Goal: Task Accomplishment & Management: Complete application form

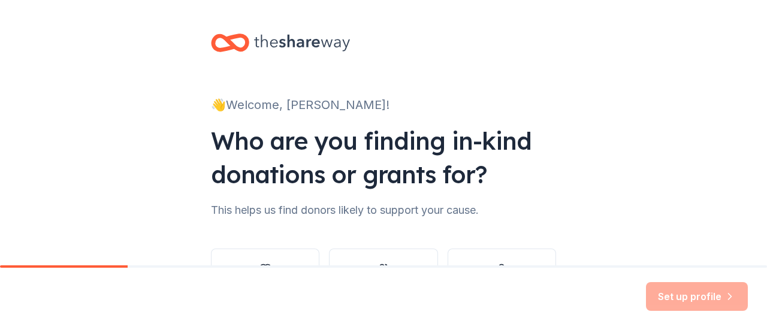
scroll to position [98, 0]
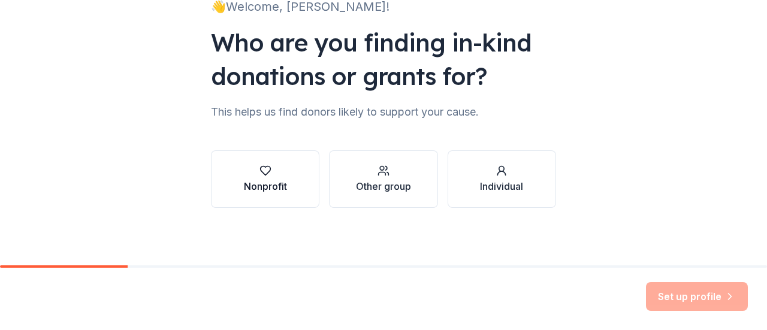
click at [301, 176] on button "Nonprofit" at bounding box center [265, 179] width 108 height 58
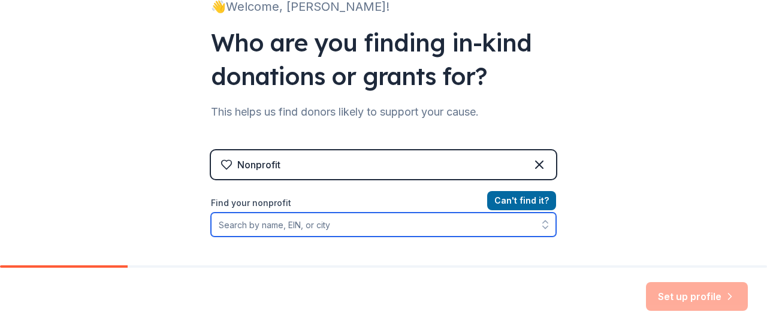
click at [323, 222] on input "Find your nonprofit" at bounding box center [383, 225] width 345 height 24
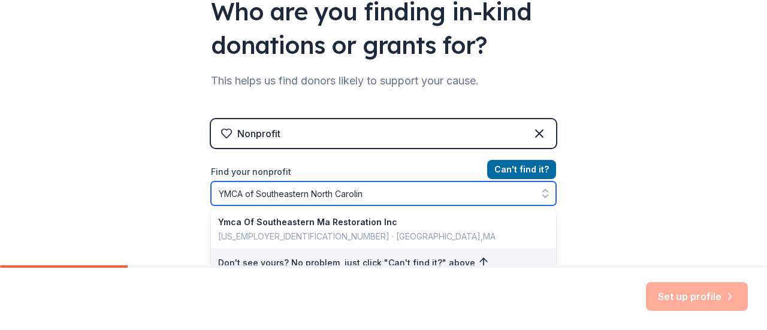
type input "YMCA of Southeastern [US_STATE]"
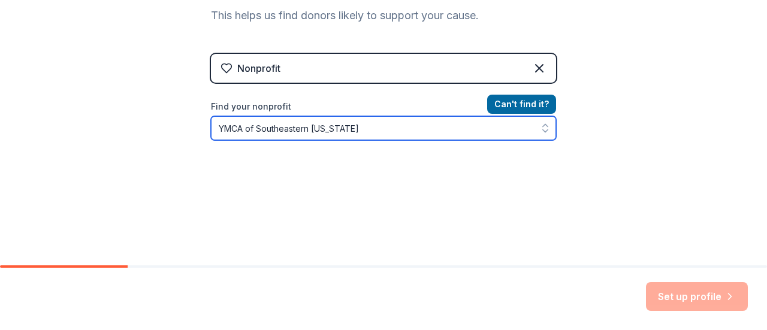
scroll to position [220, 0]
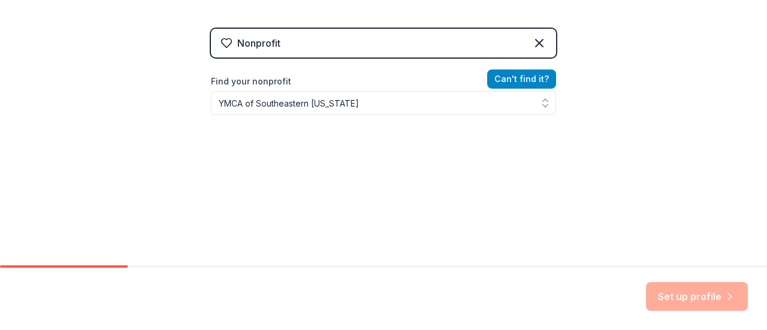
click at [503, 82] on button "Can ' t find it?" at bounding box center [521, 78] width 69 height 19
click at [503, 81] on button "Can ' t find it?" at bounding box center [521, 78] width 69 height 19
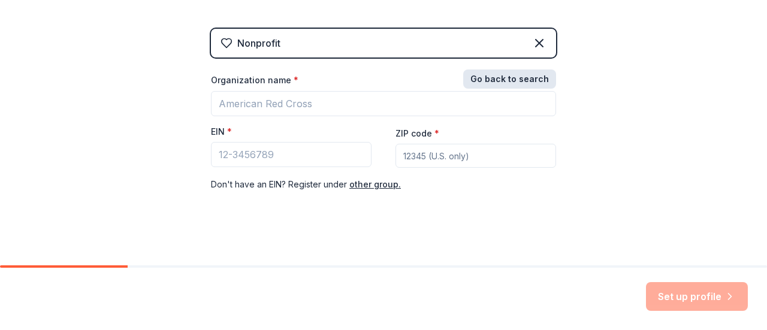
click at [503, 81] on button "Go back to search" at bounding box center [509, 78] width 93 height 19
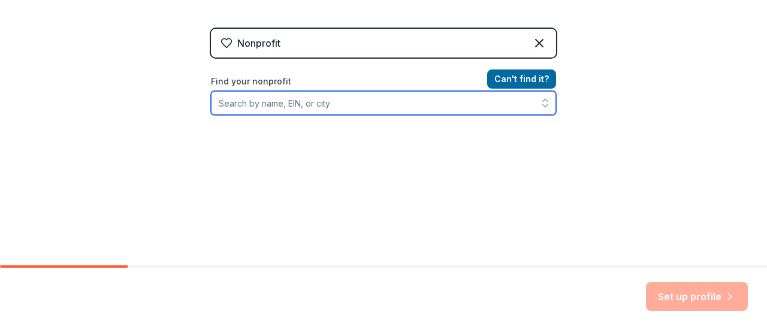
click at [426, 99] on input "Find your nonprofit" at bounding box center [383, 103] width 345 height 24
type input "W"
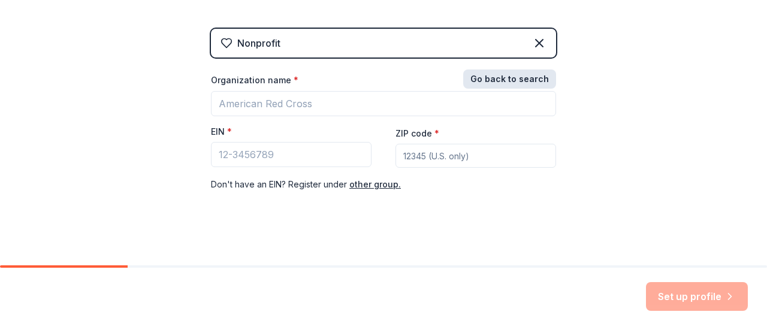
click at [478, 83] on button "Go back to search" at bounding box center [509, 78] width 93 height 19
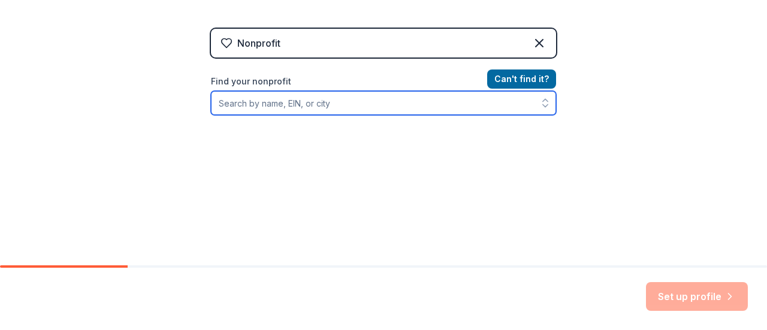
click at [304, 108] on input "Find your nonprofit" at bounding box center [383, 103] width 345 height 24
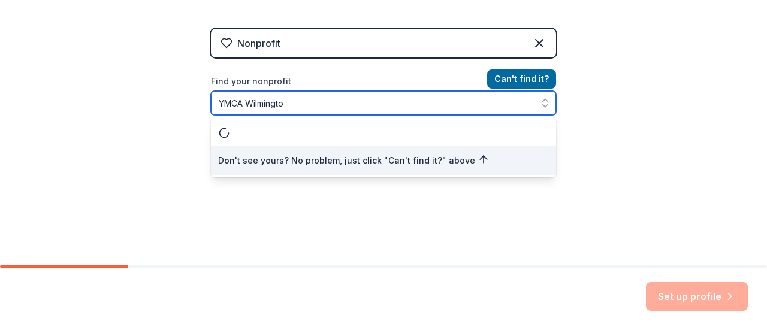
type input "YMCA [GEOGRAPHIC_DATA]"
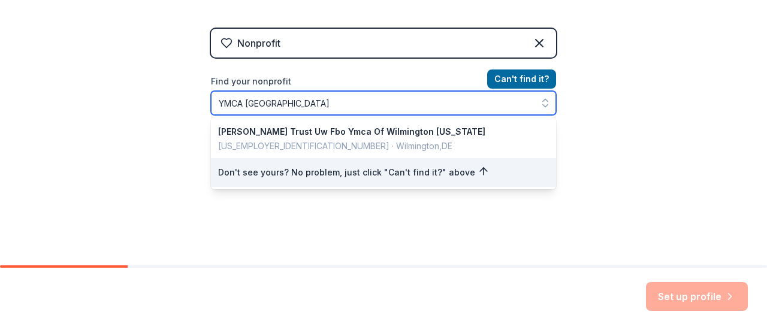
click at [304, 108] on input "YMCA [GEOGRAPHIC_DATA]" at bounding box center [383, 103] width 345 height 24
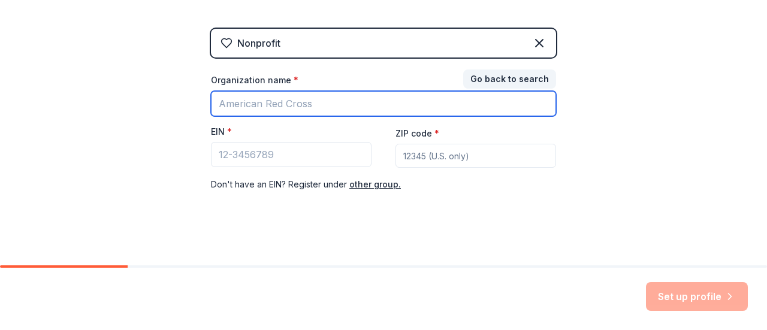
click at [333, 98] on input "Organization name *" at bounding box center [383, 103] width 345 height 25
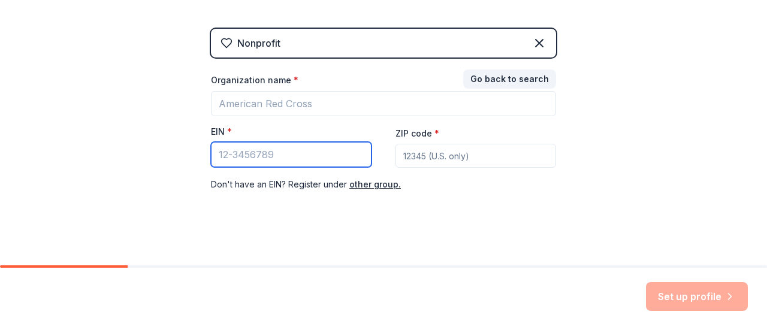
paste input "[US_EMPLOYER_IDENTIFICATION_NUMBER]"
type input "[US_EMPLOYER_IDENTIFICATION_NUMBER]"
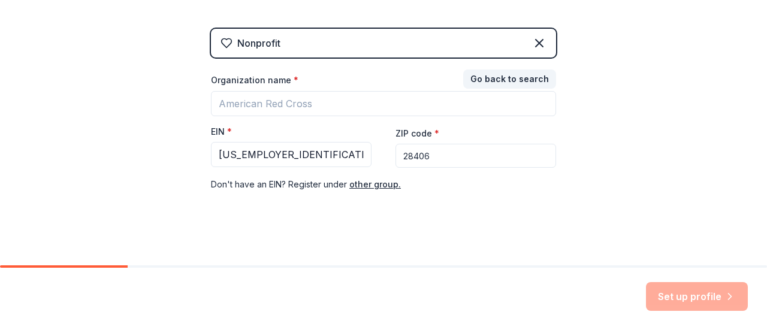
type input "28406"
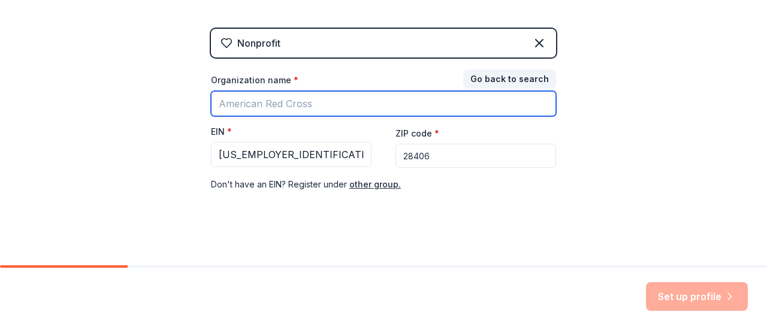
click at [299, 104] on input "Organization name *" at bounding box center [383, 103] width 345 height 25
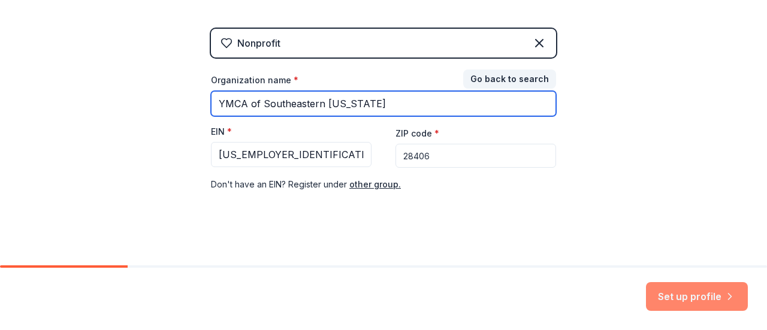
type input "YMCA of Southeastern [US_STATE]"
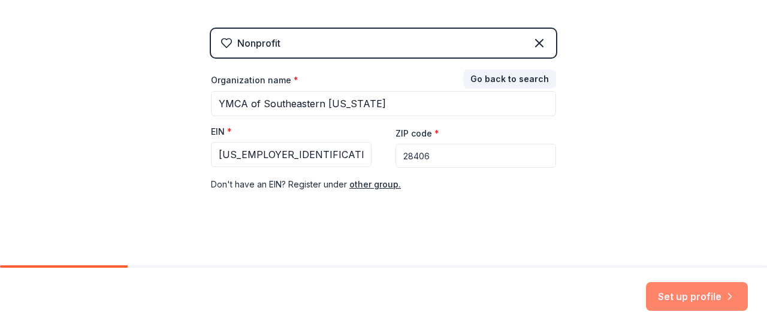
click at [717, 306] on button "Set up profile" at bounding box center [697, 296] width 102 height 29
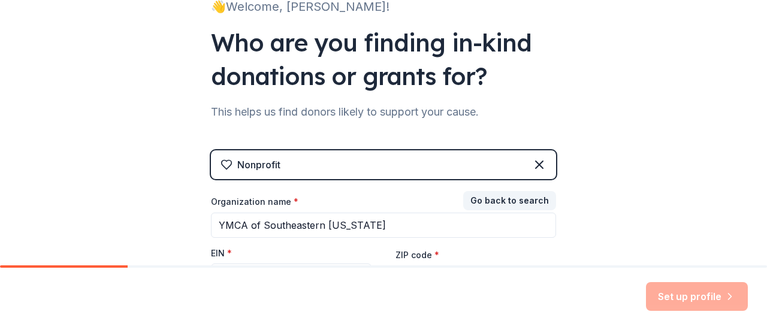
scroll to position [226, 0]
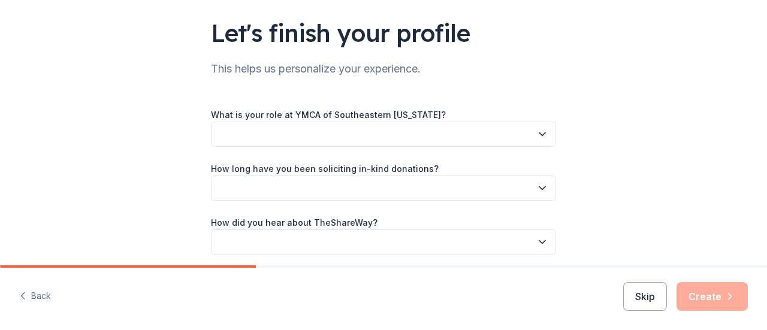
scroll to position [92, 0]
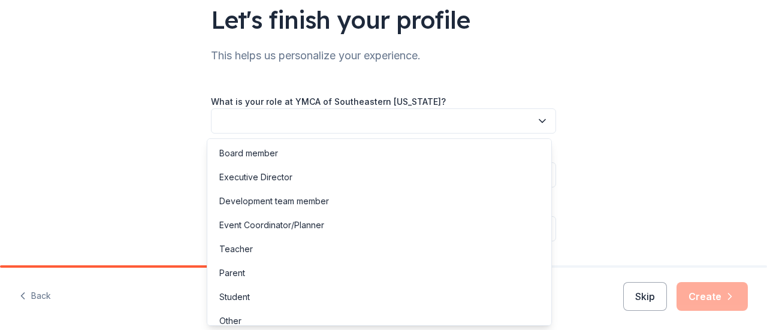
click at [425, 122] on button "button" at bounding box center [383, 120] width 345 height 25
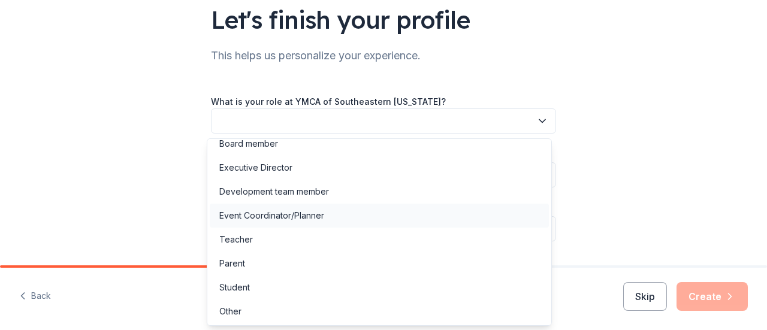
click at [309, 213] on div "Event Coordinator/Planner" at bounding box center [271, 215] width 105 height 14
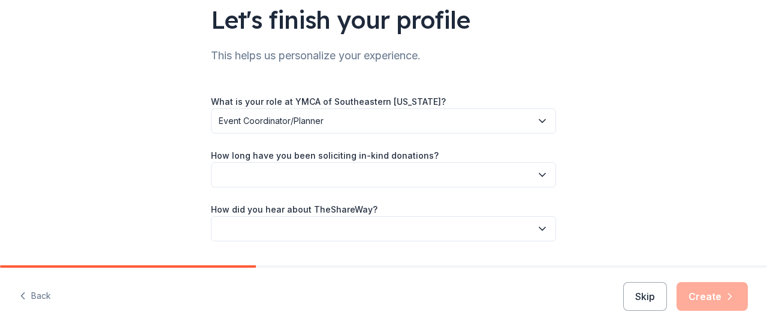
click at [326, 176] on button "button" at bounding box center [383, 174] width 345 height 25
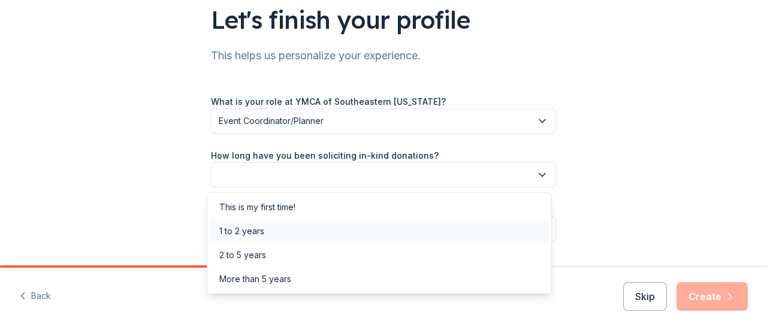
click at [319, 243] on div "1 to 2 years" at bounding box center [379, 231] width 339 height 24
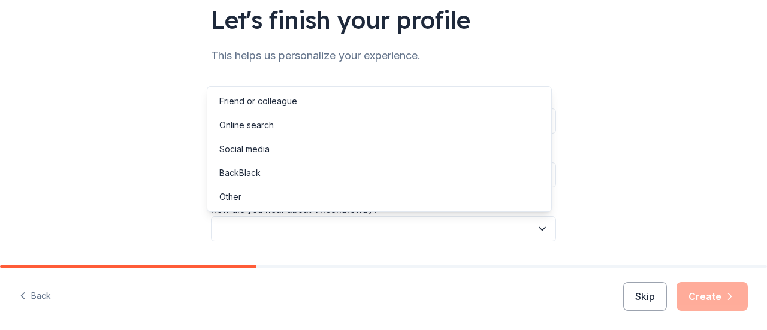
click at [329, 219] on button "button" at bounding box center [383, 228] width 345 height 25
click at [332, 98] on div "Friend or colleague" at bounding box center [379, 101] width 339 height 24
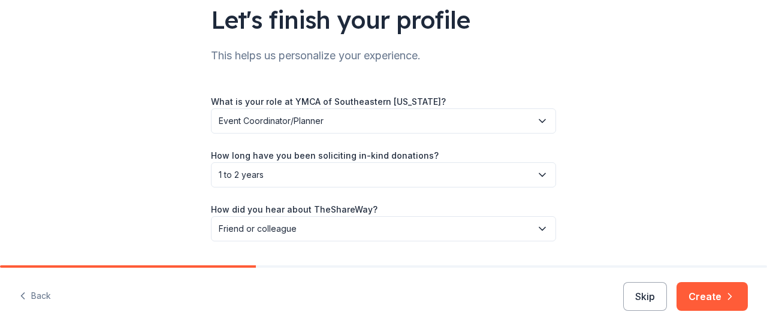
scroll to position [126, 0]
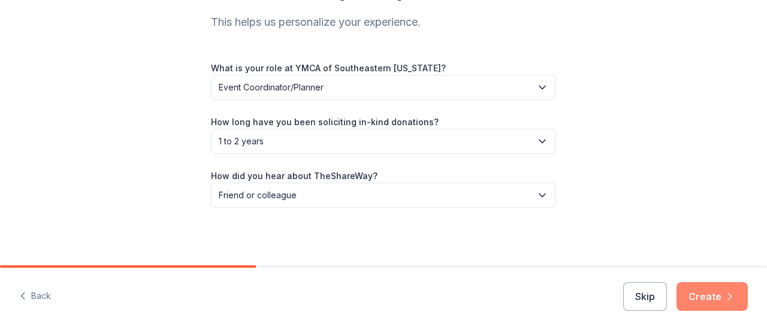
click at [725, 296] on icon "button" at bounding box center [730, 297] width 12 height 12
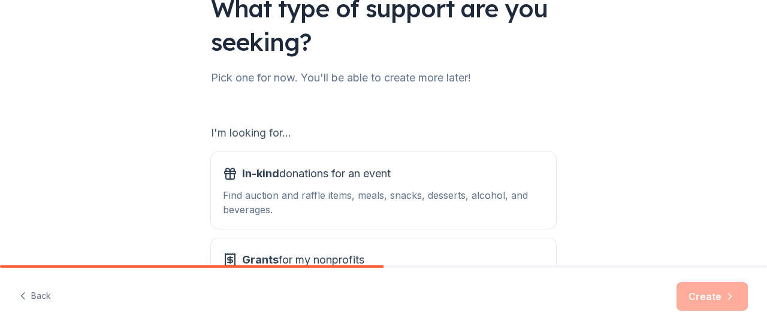
scroll to position [104, 0]
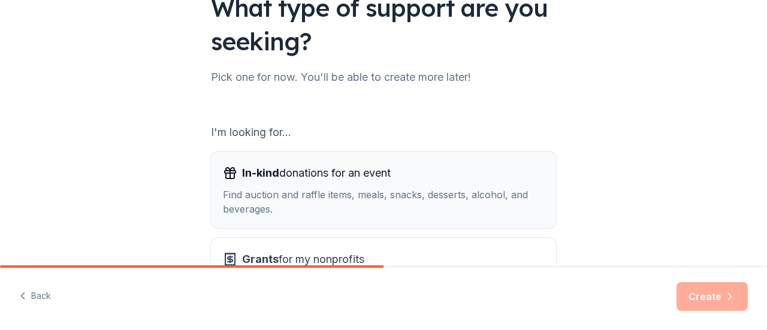
click at [510, 181] on div "In-kind donations for an event" at bounding box center [383, 173] width 321 height 19
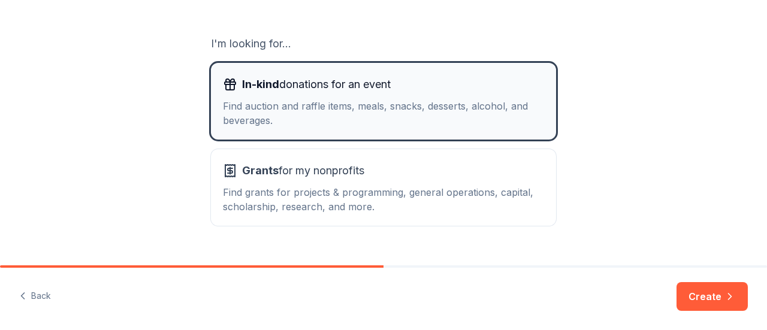
scroll to position [193, 0]
click at [510, 181] on div "Grants for my nonprofits Find grants for projects & programming, general operat…" at bounding box center [383, 187] width 321 height 53
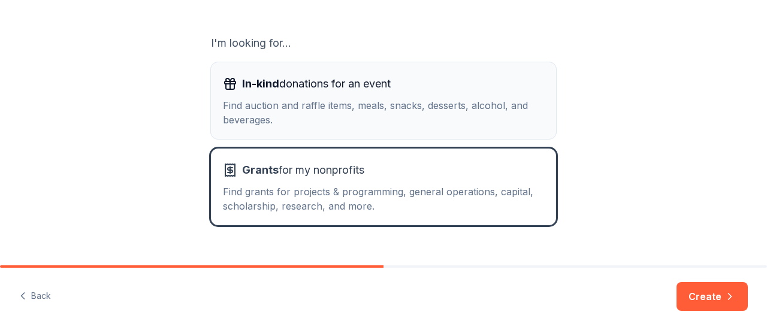
click at [484, 101] on div "Find auction and raffle items, meals, snacks, desserts, alcohol, and beverages." at bounding box center [383, 112] width 321 height 29
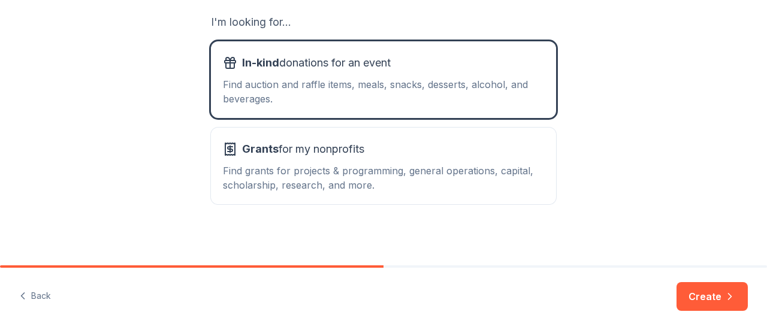
scroll to position [216, 0]
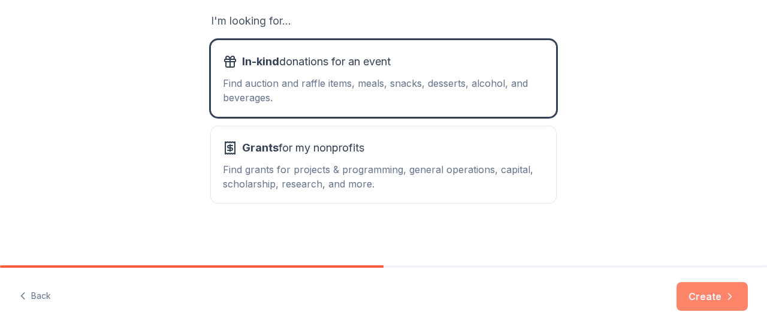
click at [713, 303] on button "Create" at bounding box center [711, 296] width 71 height 29
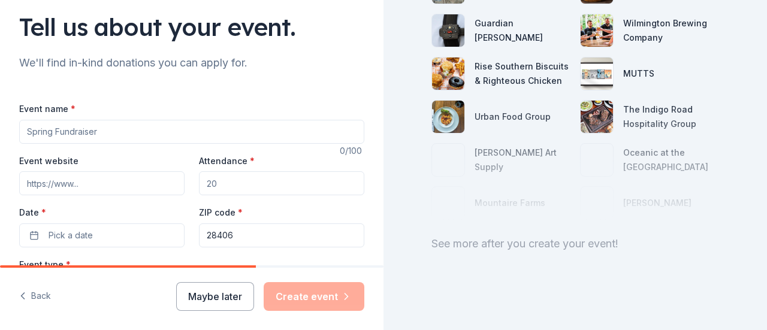
scroll to position [202, 0]
